Goal: Task Accomplishment & Management: Manage account settings

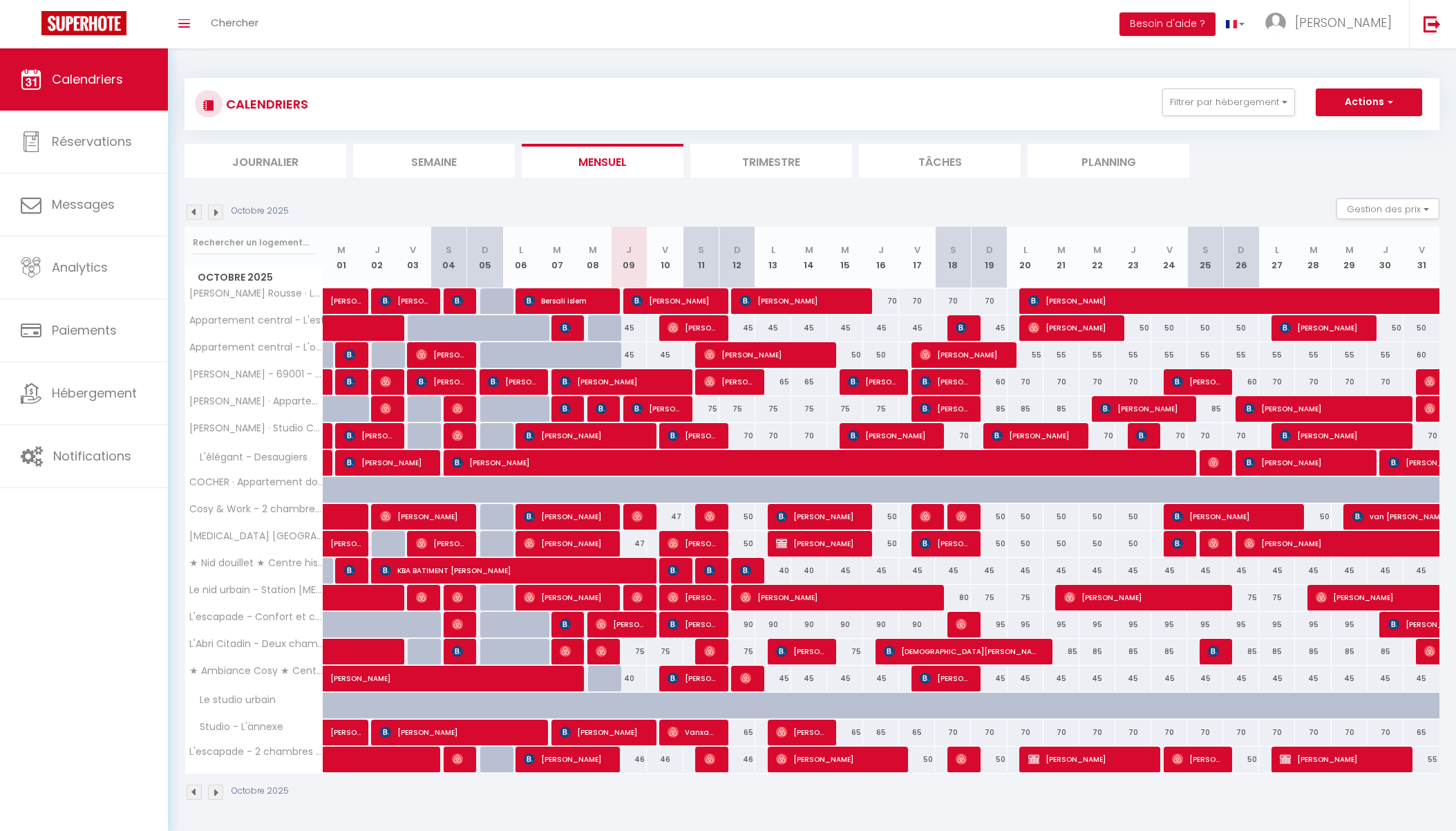
scroll to position [49, 0]
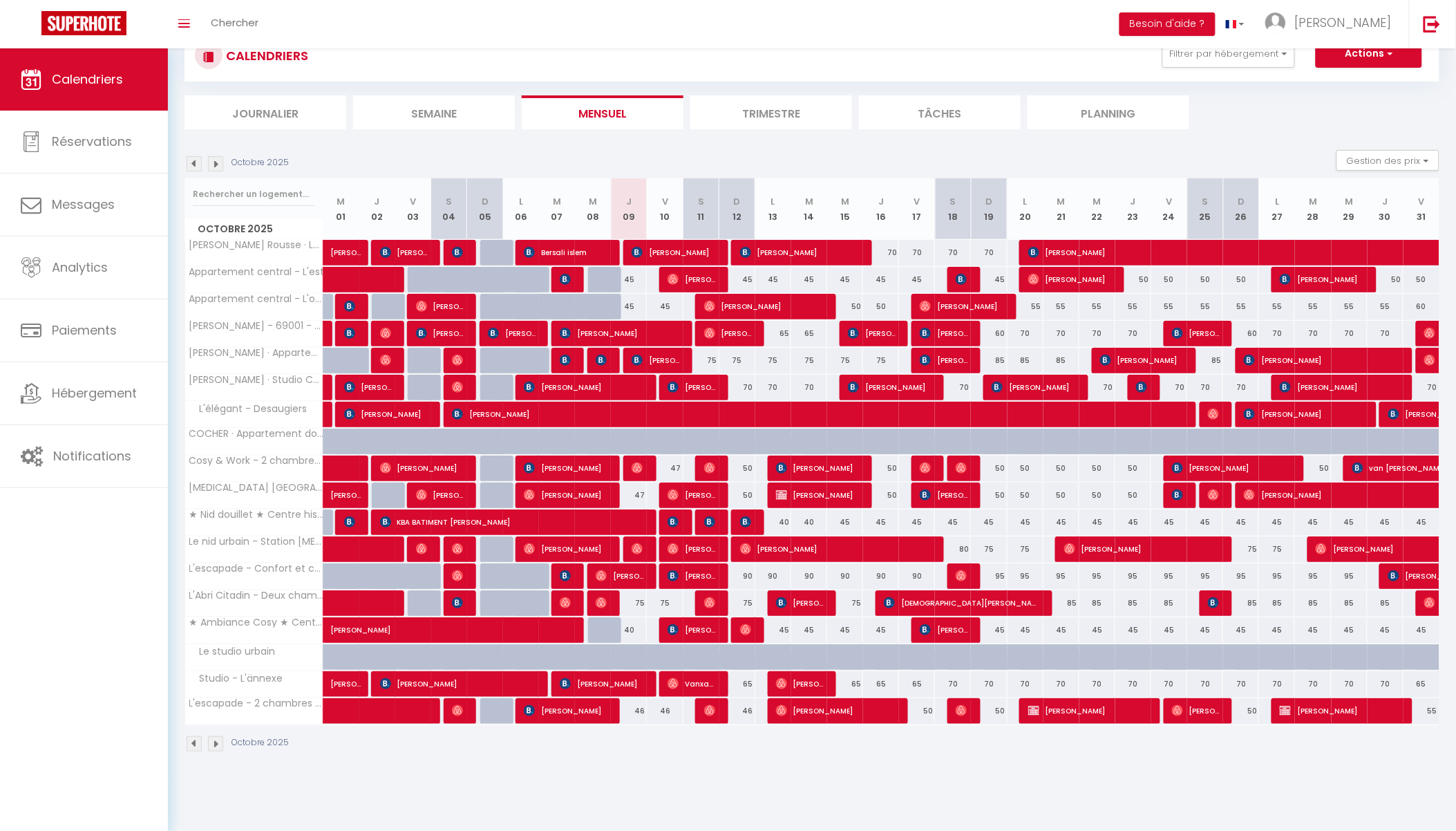
click at [746, 465] on div "50" at bounding box center [737, 469] width 36 height 25
type input "50"
type input "Dim 12 Octobre 2025"
type input "Lun 13 Octobre 2025"
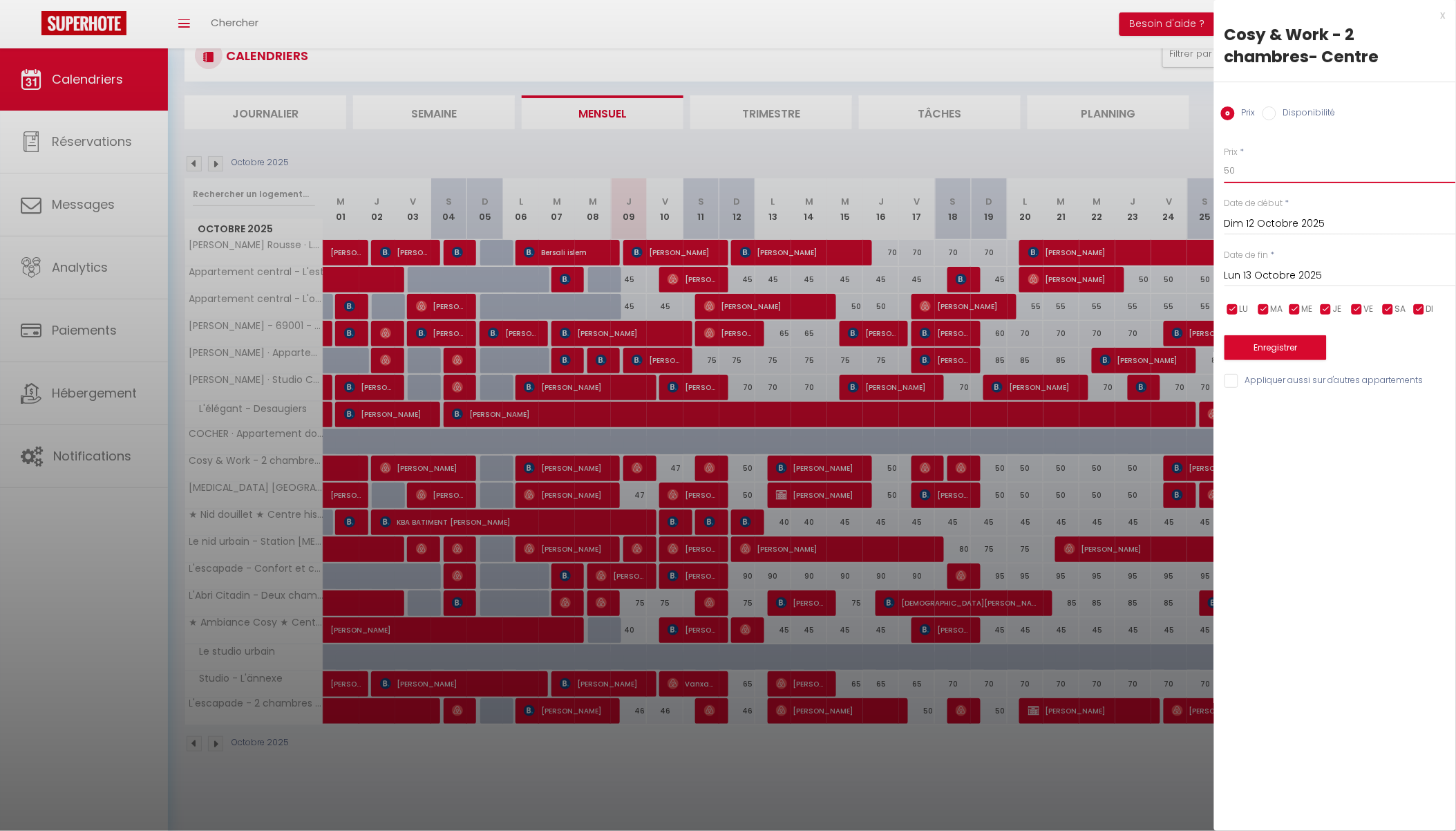
drag, startPoint x: 1248, startPoint y: 174, endPoint x: 1166, endPoint y: 176, distance: 82.0
click at [1172, 176] on body "🟢 Des questions ou besoin d'assistance pour la migration AirBnB? Prenez rdv >>>…" at bounding box center [728, 416] width 1456 height 831
type input "46"
click at [1313, 155] on div "Prix * 46" at bounding box center [1340, 164] width 232 height 38
click at [1282, 349] on button "Enregistrer" at bounding box center [1275, 347] width 102 height 25
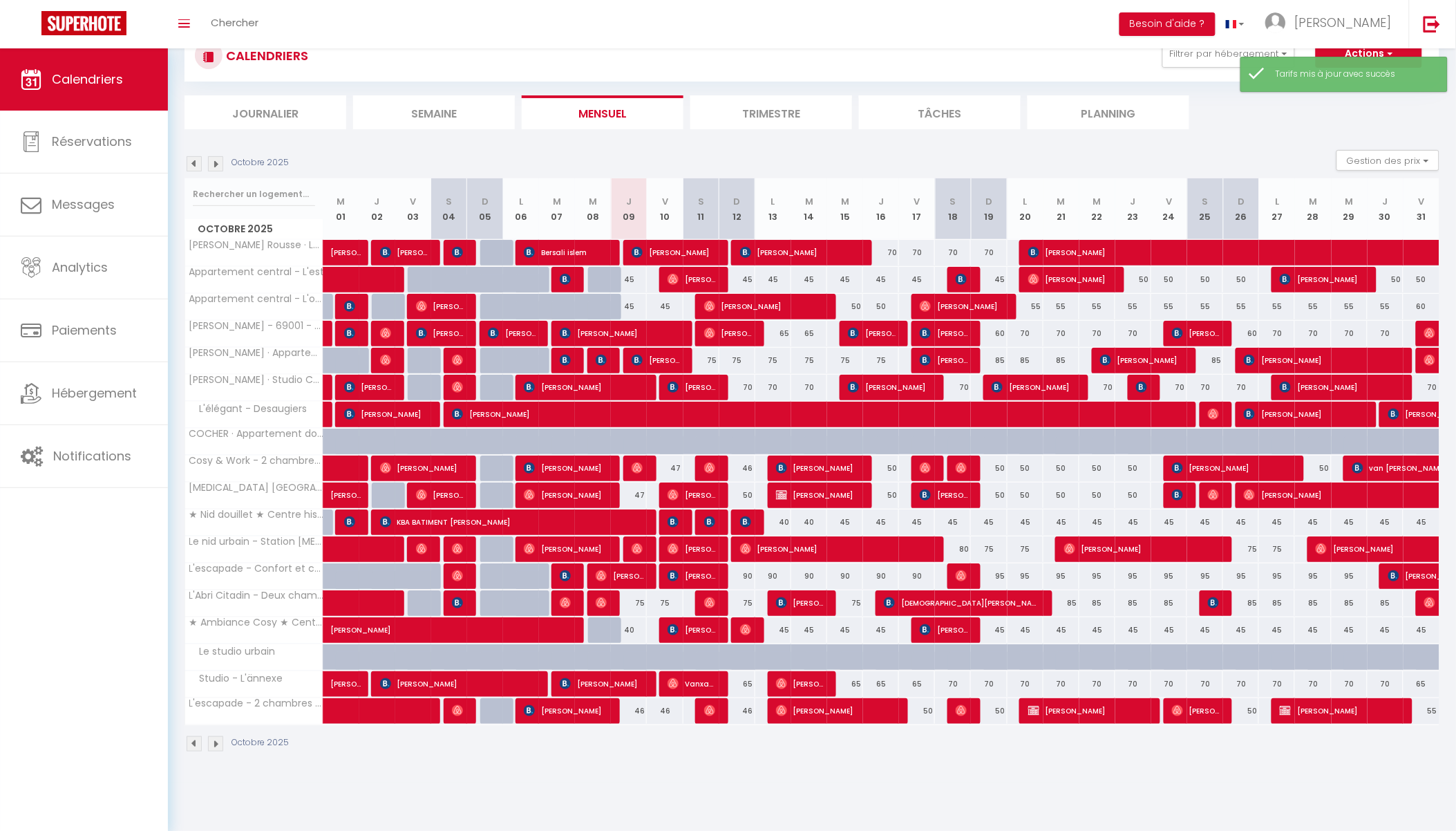
click at [741, 488] on div "50" at bounding box center [737, 495] width 36 height 25
type input "50"
type input "Dim 12 Octobre 2025"
type input "Lun 13 Octobre 2025"
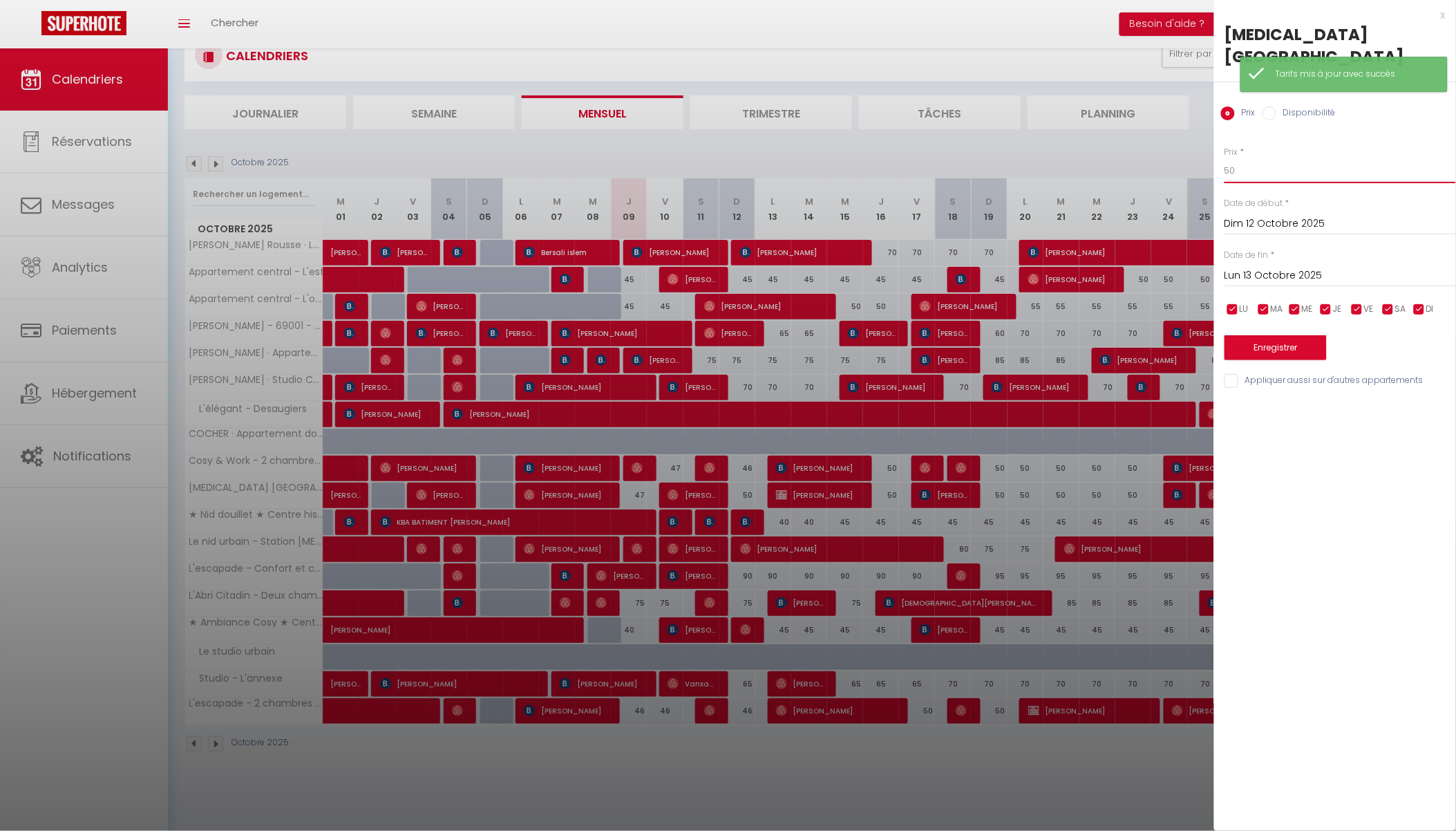
drag, startPoint x: 1226, startPoint y: 179, endPoint x: 1150, endPoint y: 179, distance: 76.0
click at [1150, 179] on body "🟢 Des questions ou besoin d'assistance pour la migration AirBnB? Prenez rdv >>>…" at bounding box center [728, 416] width 1456 height 831
type input "46"
click at [1273, 336] on button "Enregistrer" at bounding box center [1275, 347] width 102 height 25
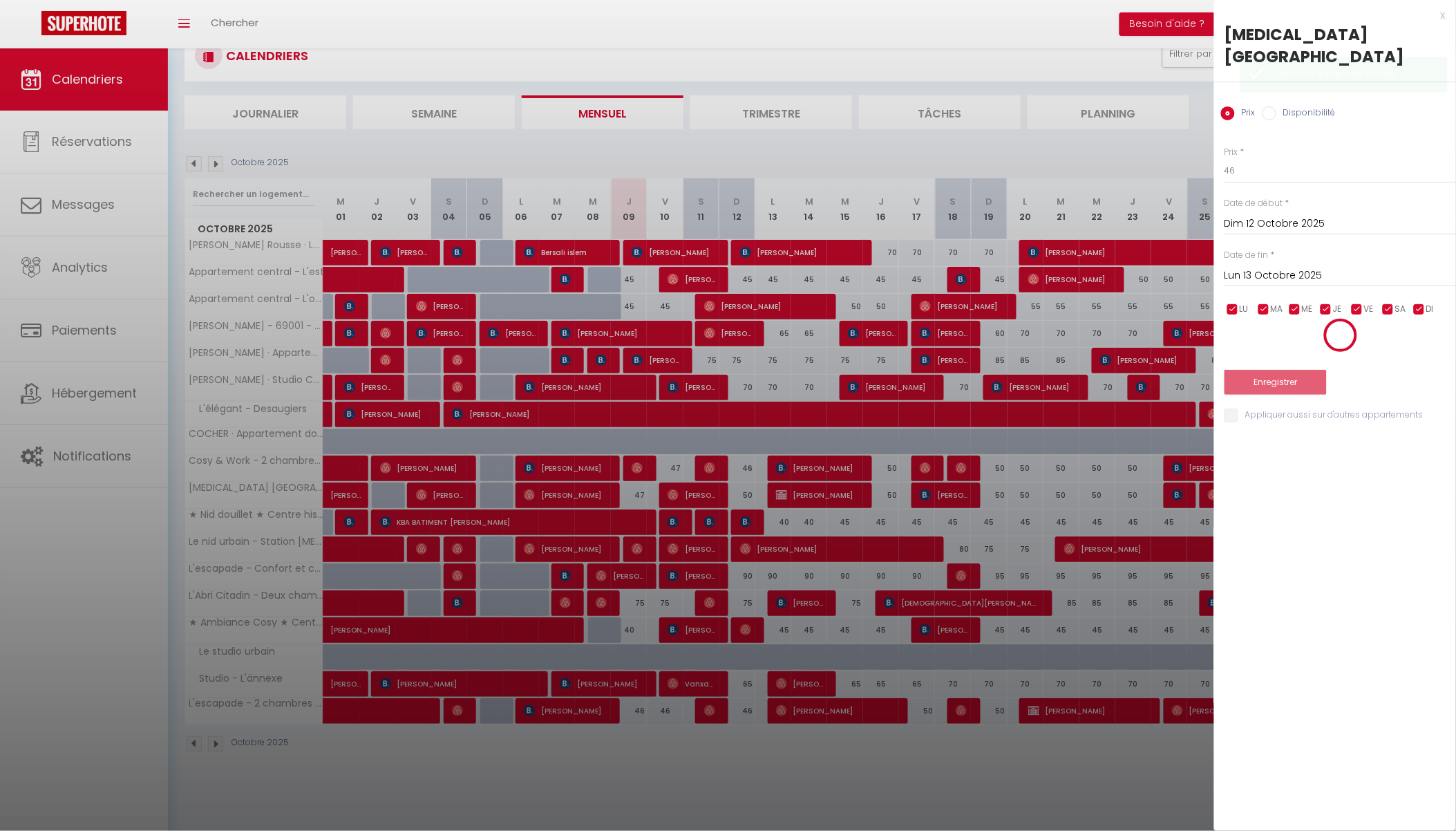
click at [1275, 346] on div at bounding box center [1340, 335] width 232 height 34
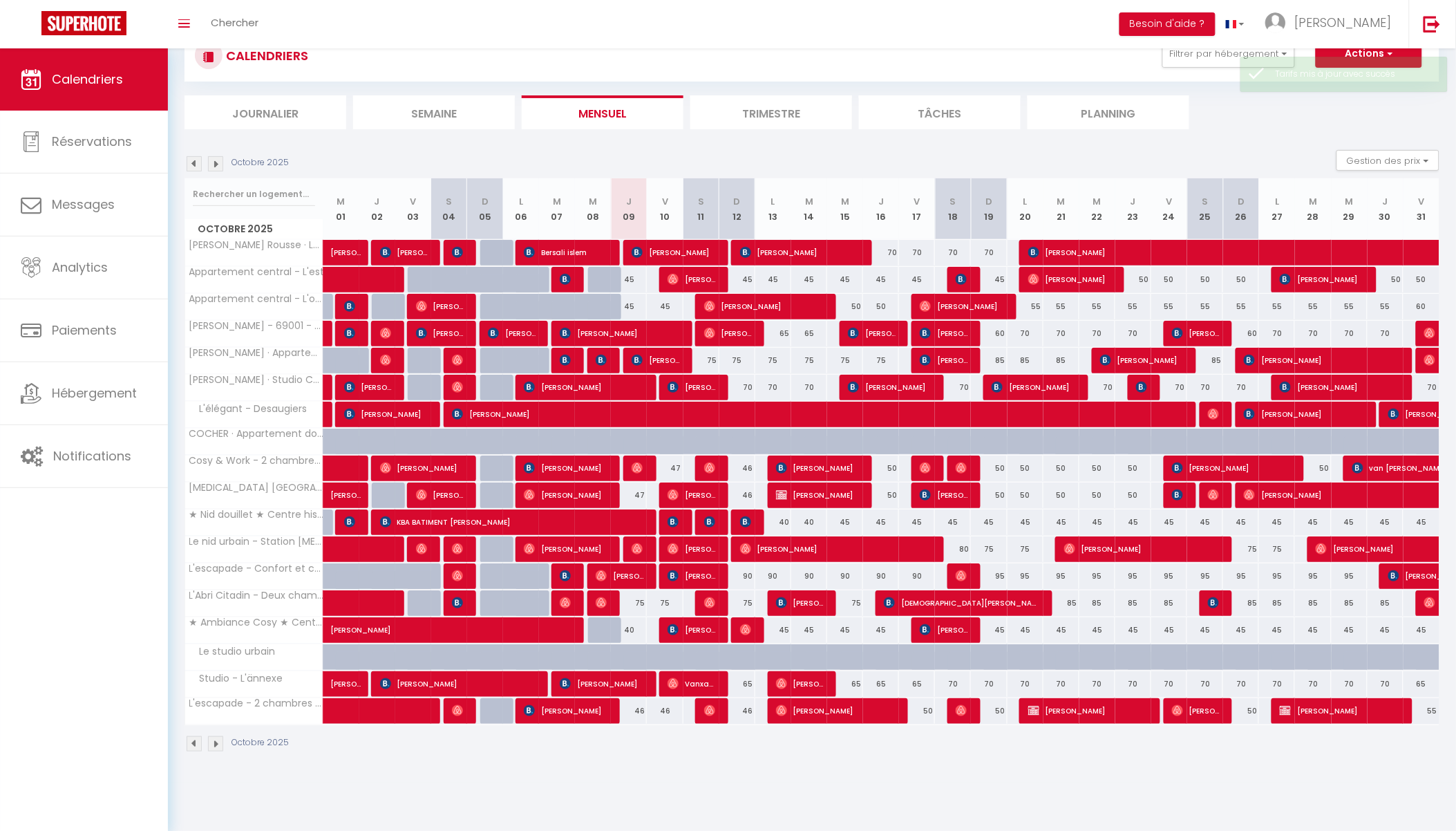
click at [672, 467] on div "47" at bounding box center [665, 469] width 36 height 25
type input "47"
type input "Ven 10 Octobre 2025"
type input "[DATE]"
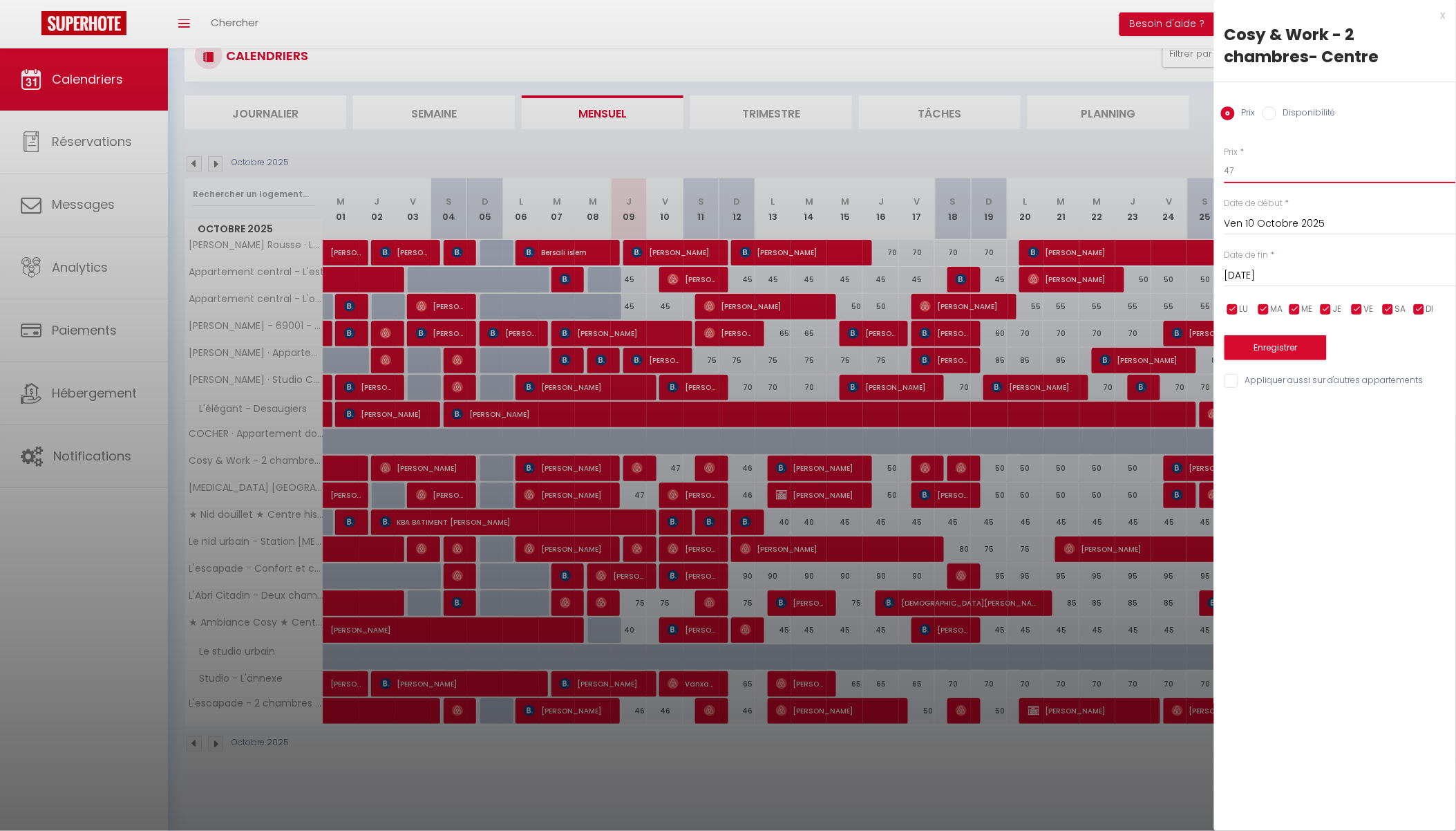
drag, startPoint x: 1246, startPoint y: 167, endPoint x: 1186, endPoint y: 169, distance: 60.0
click at [1186, 169] on body "🟢 Des questions ou besoin d'assistance pour la migration AirBnB? Prenez rdv >>>…" at bounding box center [728, 416] width 1456 height 831
type input "46"
click at [1260, 339] on button "Enregistrer" at bounding box center [1275, 347] width 102 height 25
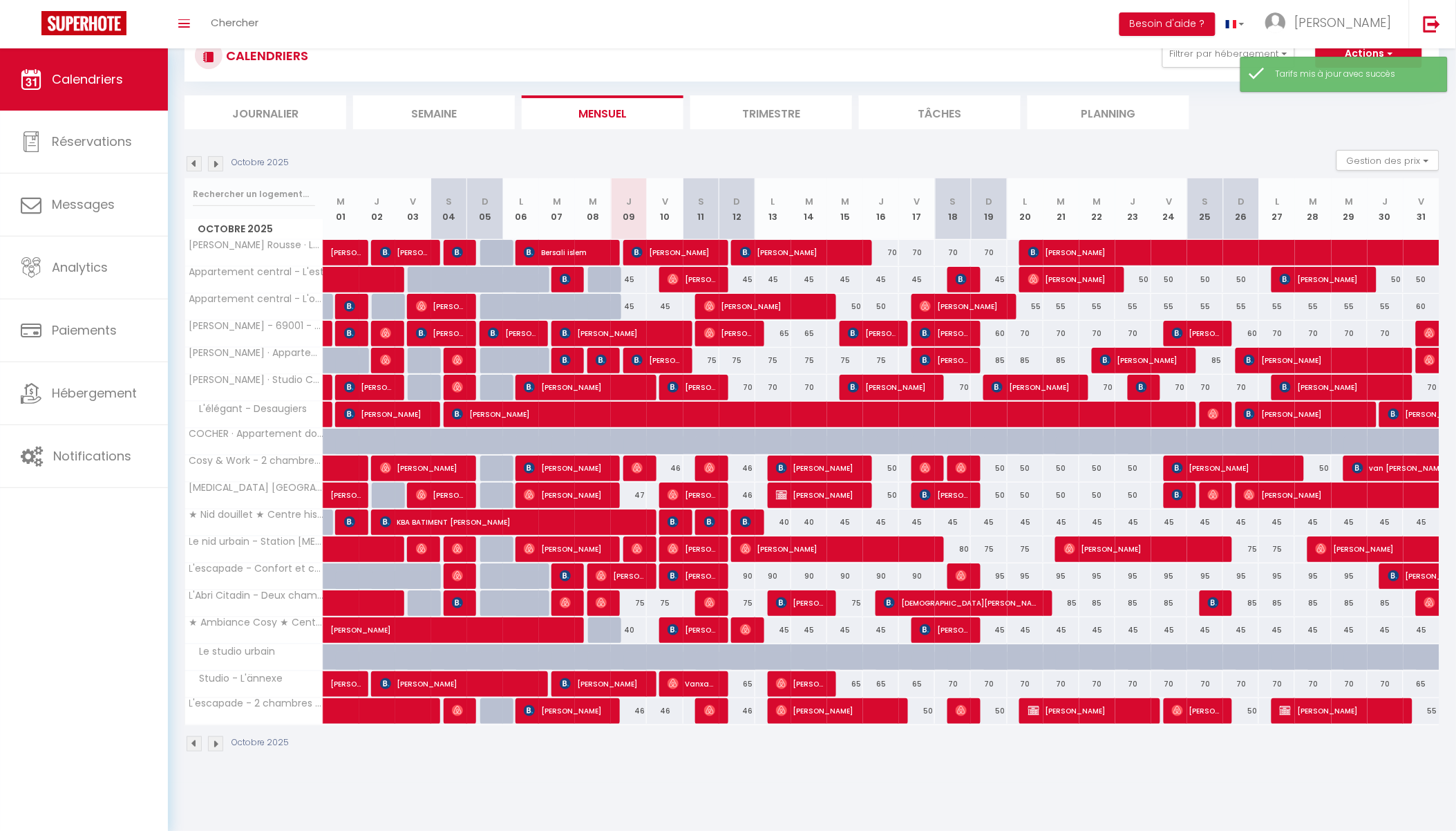
click at [633, 496] on div "47" at bounding box center [629, 495] width 36 height 25
type input "47"
type input "Jeu 09 Octobre 2025"
type input "Ven 10 Octobre 2025"
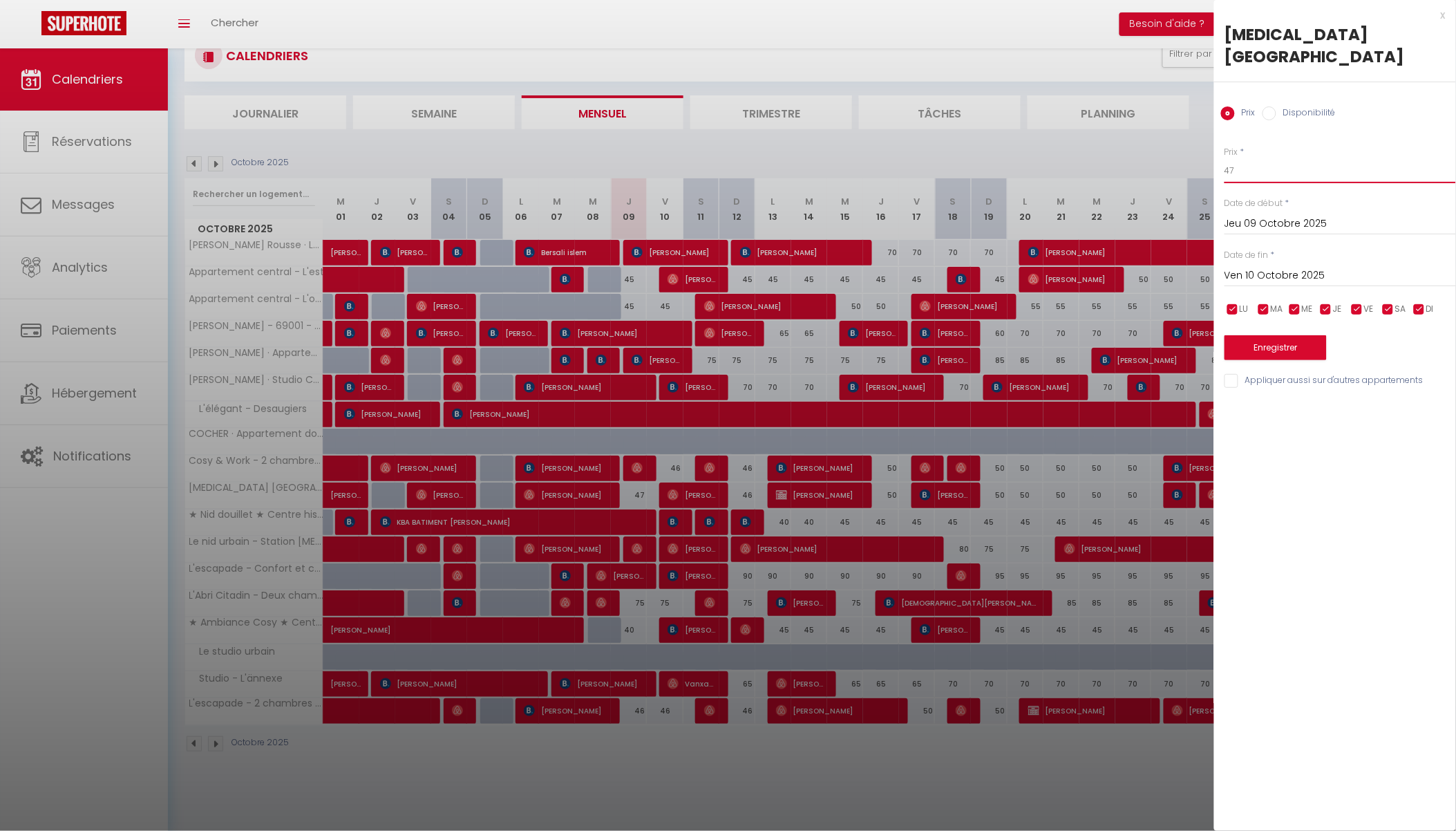
drag, startPoint x: 1241, startPoint y: 174, endPoint x: 1141, endPoint y: 179, distance: 100.1
click at [1141, 179] on body "🟢 Des questions ou besoin d'assistance pour la migration AirBnB? Prenez rdv >>>…" at bounding box center [728, 416] width 1456 height 831
type input "46"
click at [1275, 354] on button "Enregistrer" at bounding box center [1275, 347] width 102 height 25
